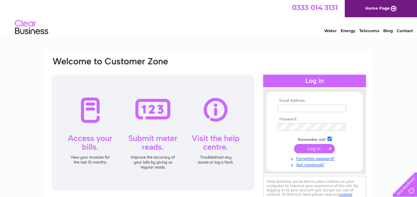
type input "manjit.deo@hotmail.co.uk"
click at [311, 148] on input "submit" at bounding box center [314, 148] width 41 height 9
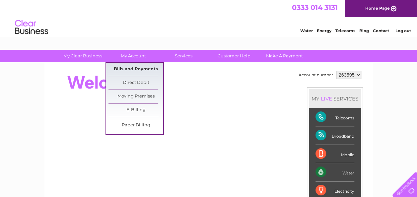
click at [132, 65] on link "Bills and Payments" at bounding box center [135, 69] width 55 height 13
click at [133, 71] on link "Bills and Payments" at bounding box center [135, 69] width 55 height 13
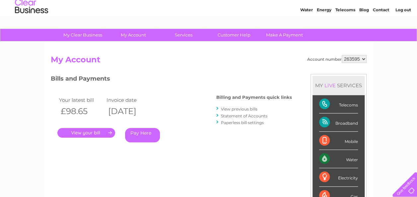
scroll to position [21, 0]
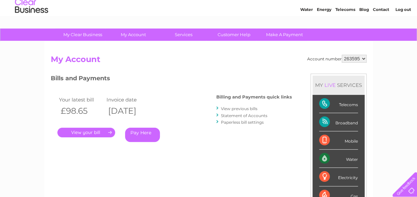
click at [248, 108] on link "View previous bills" at bounding box center [239, 108] width 36 height 5
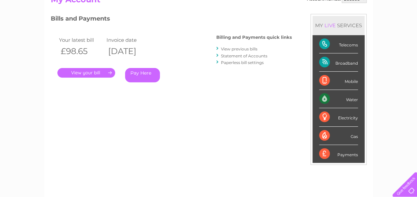
scroll to position [0, 0]
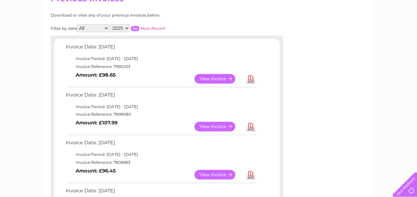
scroll to position [82, 0]
click at [249, 175] on link "Download" at bounding box center [250, 174] width 8 height 10
click at [252, 127] on link "Download" at bounding box center [250, 126] width 8 height 10
click at [253, 128] on link "Download" at bounding box center [250, 126] width 8 height 10
click at [254, 80] on td "Download" at bounding box center [251, 78] width 12 height 13
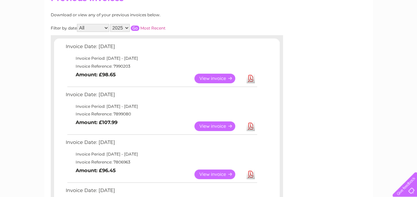
click at [250, 78] on link "Download" at bounding box center [250, 79] width 8 height 10
